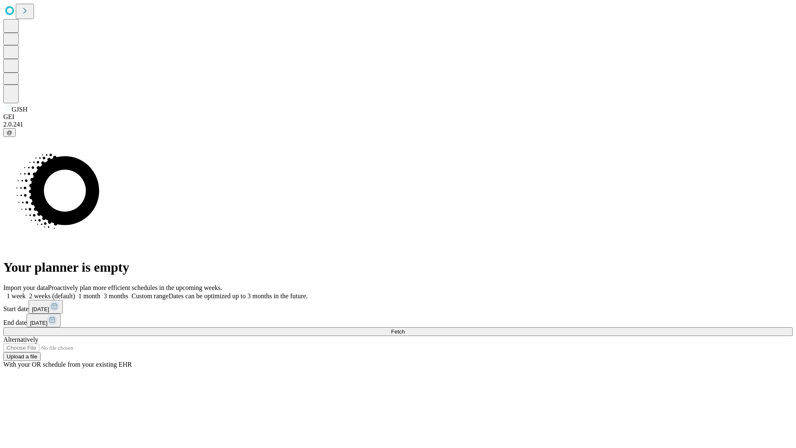
click at [405, 328] on span "Fetch" at bounding box center [398, 331] width 14 height 6
